Goal: Information Seeking & Learning: Learn about a topic

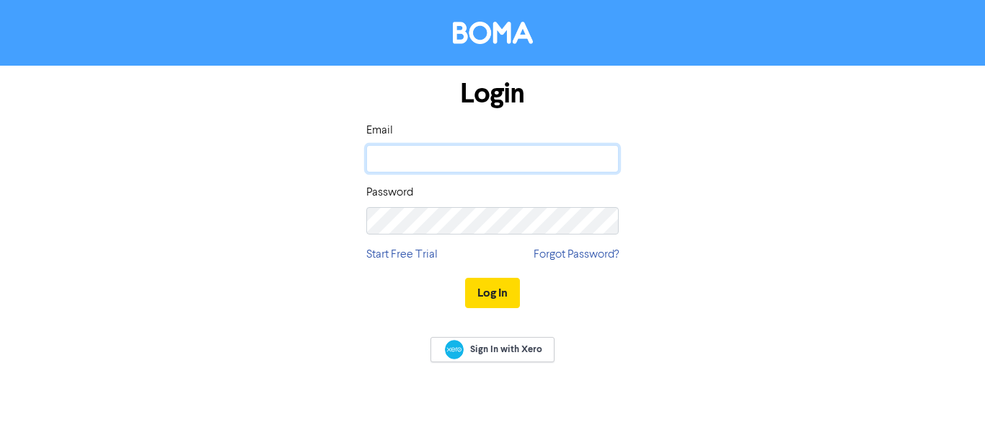
click at [448, 164] on input "email" at bounding box center [492, 158] width 252 height 27
type input "[PERSON_NAME][EMAIL_ADDRESS][DOMAIN_NAME]"
click at [465, 278] on button "Log In" at bounding box center [492, 293] width 55 height 30
drag, startPoint x: 405, startPoint y: 157, endPoint x: 413, endPoint y: 159, distance: 7.5
click at [405, 157] on input "email" at bounding box center [492, 158] width 252 height 27
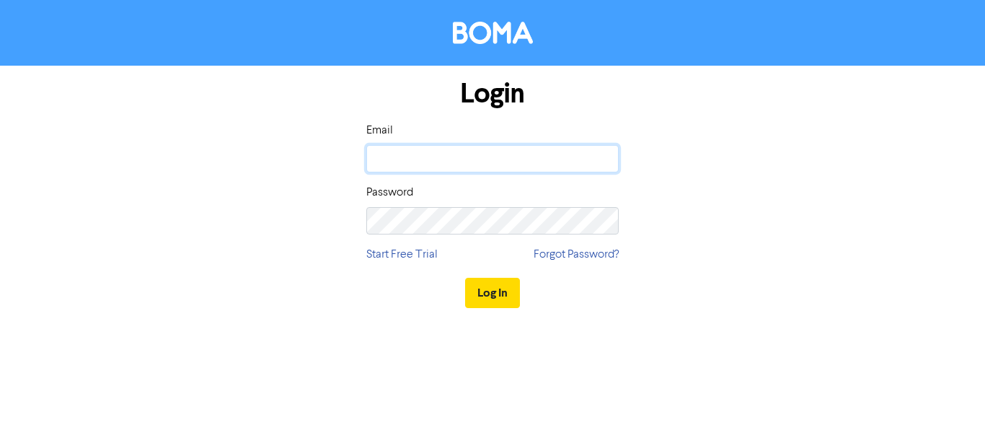
type input "[PERSON_NAME][EMAIL_ADDRESS][DOMAIN_NAME]"
click at [465, 278] on button "Log In" at bounding box center [492, 293] width 55 height 30
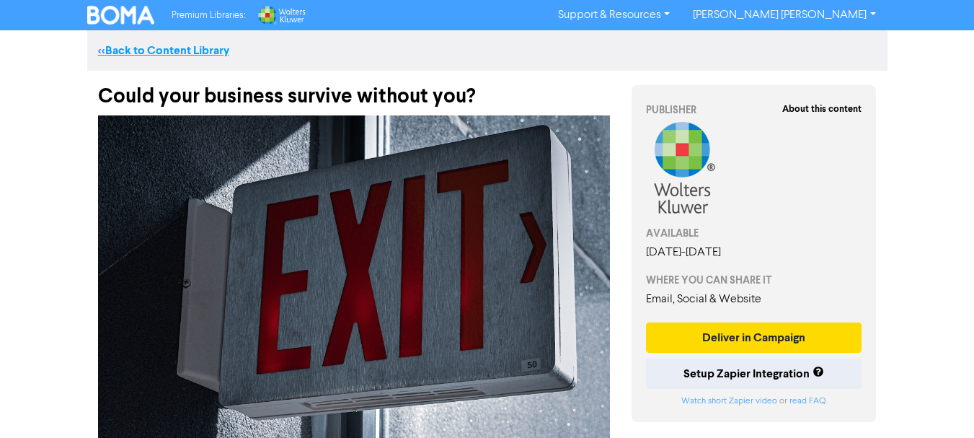
click at [180, 55] on link "<< Back to Content Library" at bounding box center [163, 50] width 131 height 14
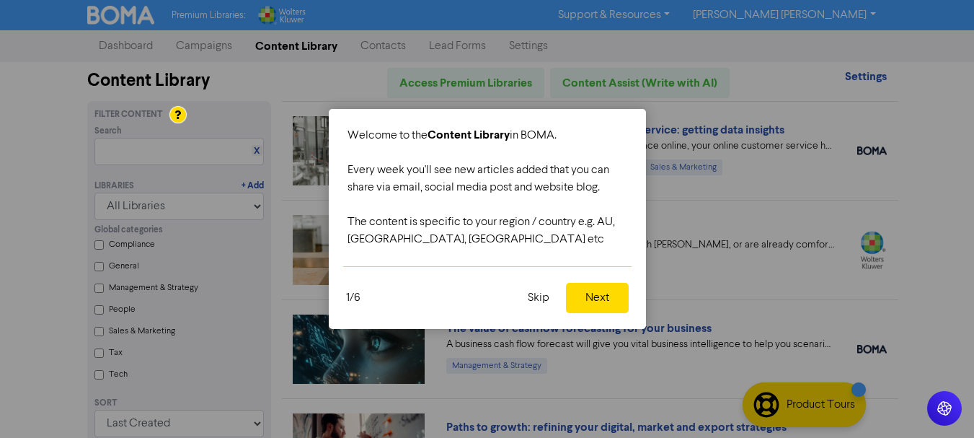
click at [545, 294] on button "Skip" at bounding box center [538, 298] width 39 height 30
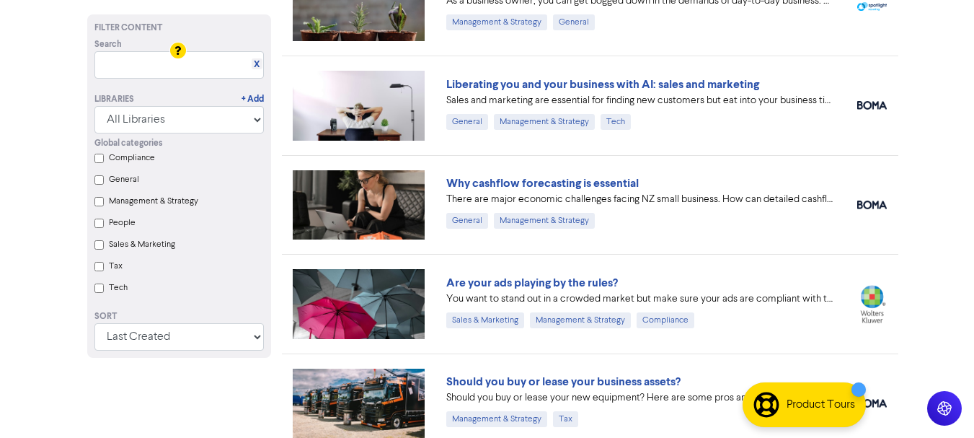
scroll to position [1158, 0]
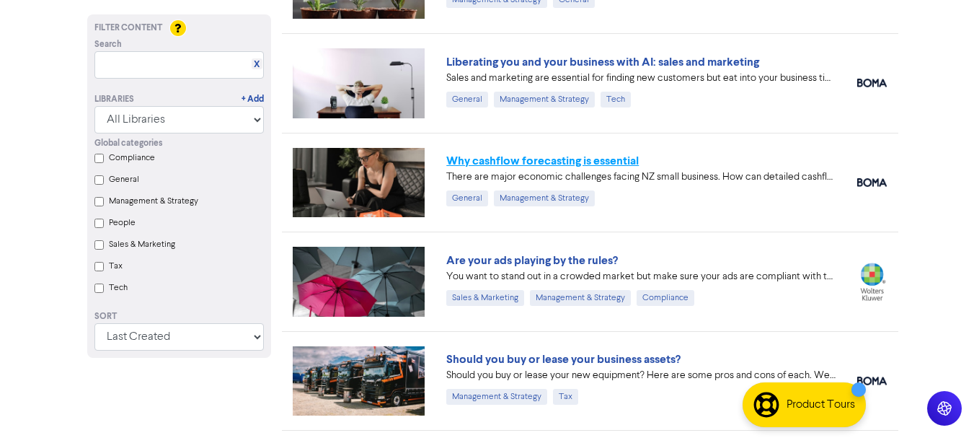
click at [583, 160] on link "Why cashflow forecasting is essential" at bounding box center [542, 161] width 193 height 14
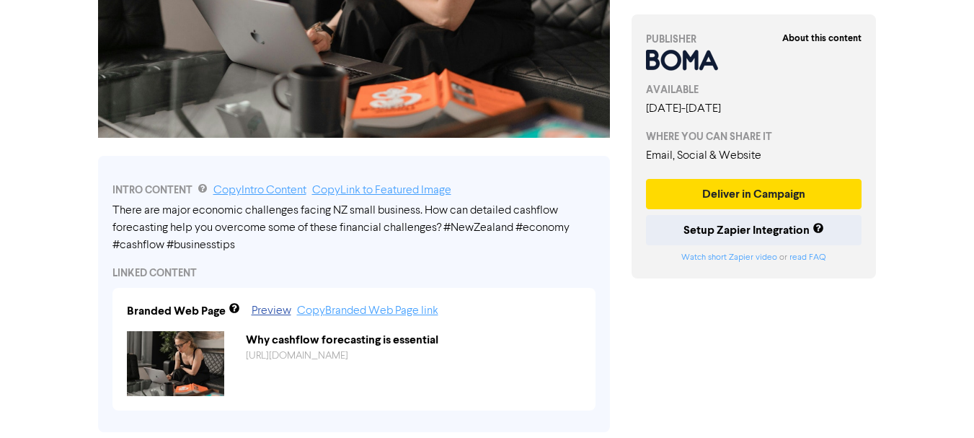
scroll to position [270, 0]
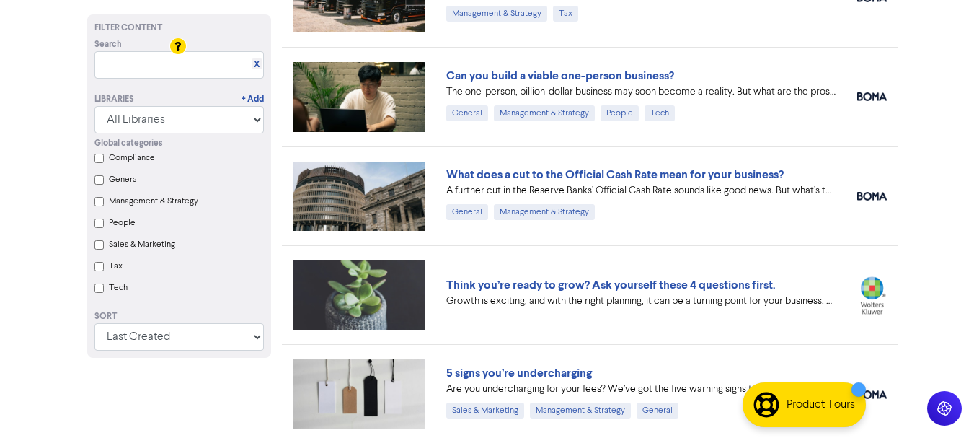
scroll to position [1589, 0]
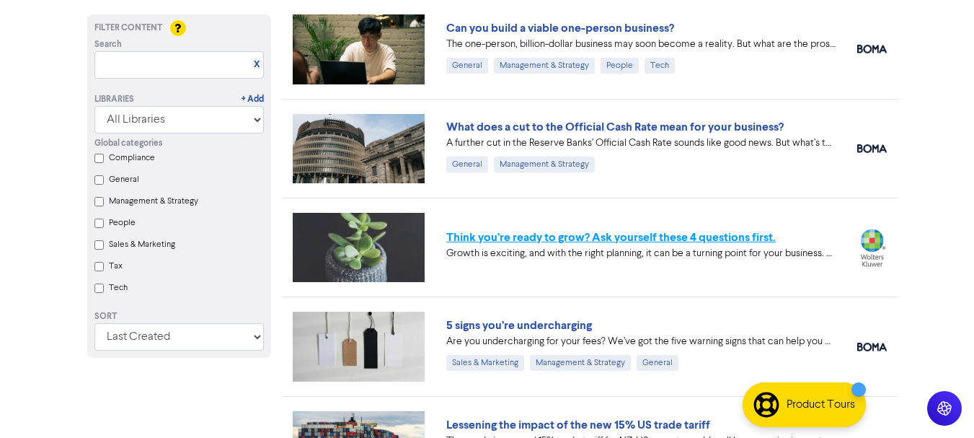
click at [642, 242] on link "Think you’re ready to grow? Ask yourself these 4 questions first." at bounding box center [611, 237] width 330 height 14
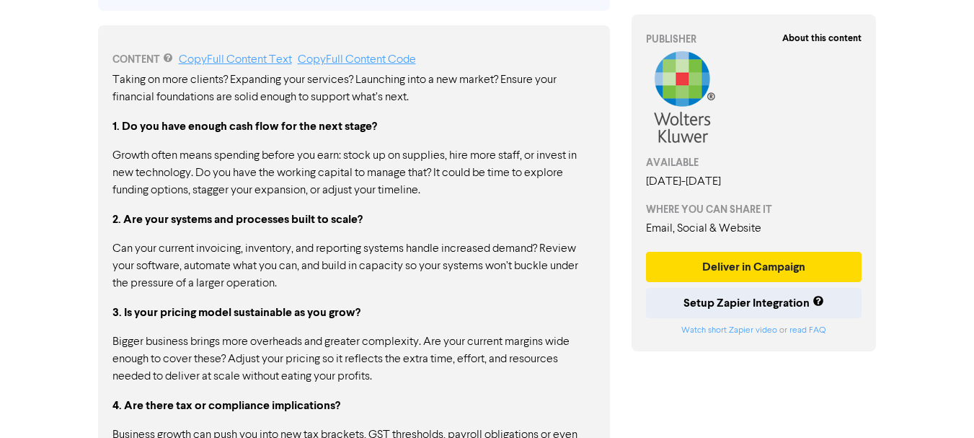
scroll to position [674, 0]
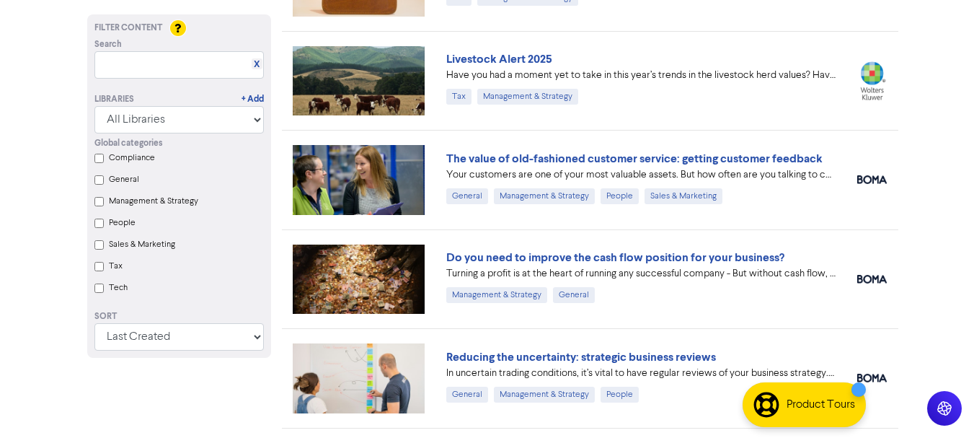
scroll to position [4609, 0]
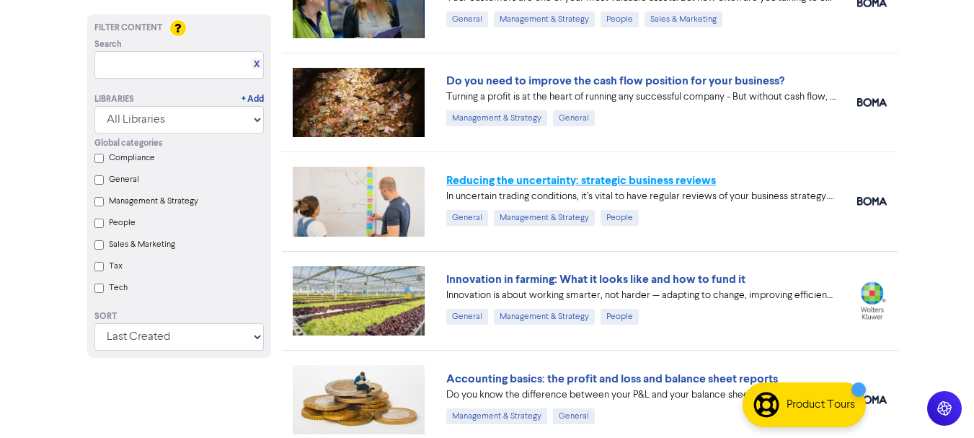
click at [585, 178] on link "Reducing the uncertainty: strategic business reviews" at bounding box center [581, 180] width 270 height 14
